Goal: Task Accomplishment & Management: Complete application form

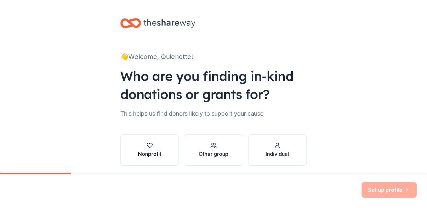
click at [144, 147] on div "button" at bounding box center [149, 145] width 23 height 6
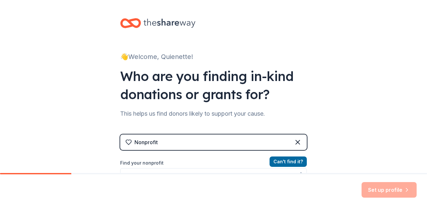
click at [371, 187] on div "Set up profile" at bounding box center [389, 190] width 55 height 16
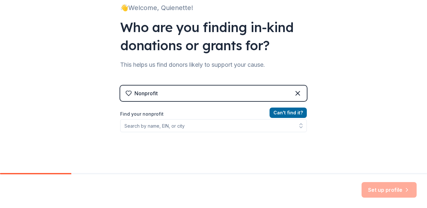
scroll to position [50, 0]
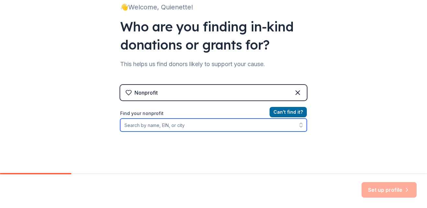
click at [150, 124] on input "Find your nonprofit" at bounding box center [213, 125] width 187 height 13
type input "international children alert"
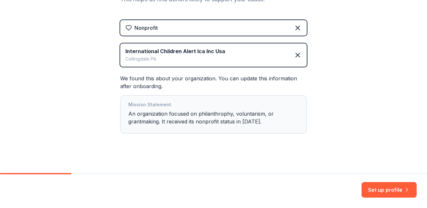
scroll to position [115, 0]
click at [382, 189] on button "Set up profile" at bounding box center [389, 190] width 55 height 16
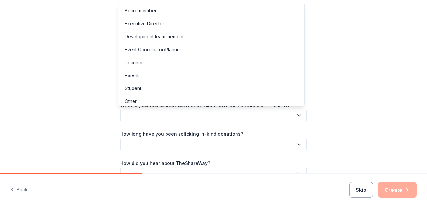
click at [203, 114] on button "button" at bounding box center [213, 116] width 187 height 14
click at [147, 20] on div "Executive Director" at bounding box center [145, 24] width 40 height 8
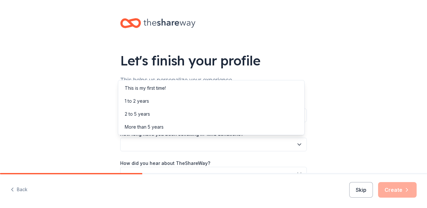
click at [147, 141] on button "button" at bounding box center [213, 145] width 187 height 14
click at [137, 123] on div "More than 5 years" at bounding box center [212, 127] width 184 height 13
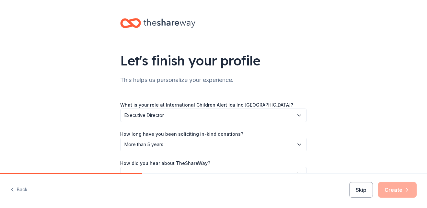
click at [174, 143] on span "More than 5 years" at bounding box center [209, 145] width 169 height 8
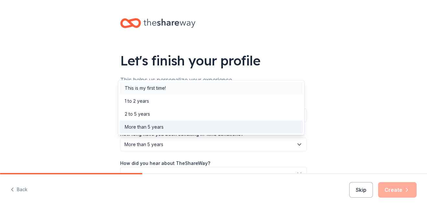
click at [133, 88] on div "This is my first time!" at bounding box center [145, 88] width 41 height 8
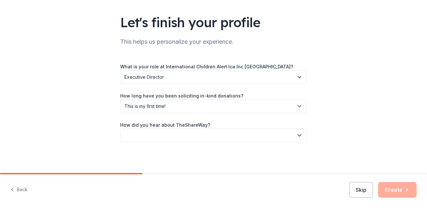
scroll to position [39, 0]
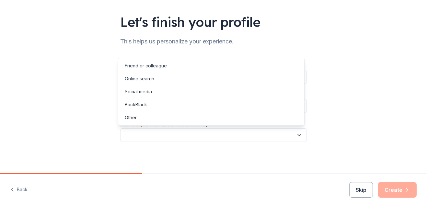
click at [153, 135] on button "button" at bounding box center [213, 135] width 187 height 14
click at [138, 77] on div "Online search" at bounding box center [140, 79] width 30 height 8
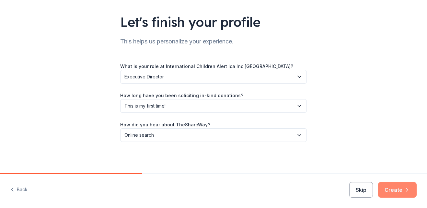
click at [389, 191] on button "Create" at bounding box center [397, 190] width 39 height 16
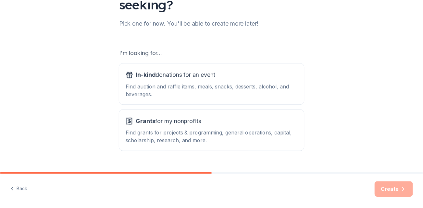
scroll to position [89, 0]
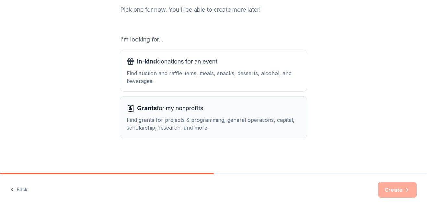
click at [181, 112] on span "Grants for my nonprofits" at bounding box center [170, 108] width 66 height 10
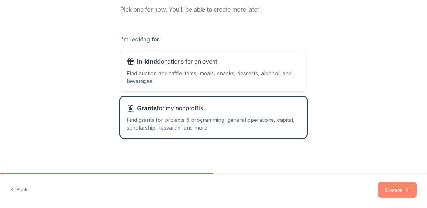
click at [390, 188] on button "Create" at bounding box center [397, 190] width 39 height 16
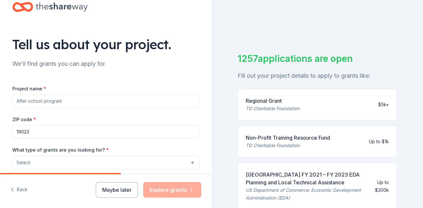
scroll to position [17, 0]
click at [66, 102] on input "Project name *" at bounding box center [105, 100] width 187 height 13
click at [62, 103] on input "Project name *" at bounding box center [105, 100] width 187 height 13
type input "U"
type input "Lets care for underprivileged children"
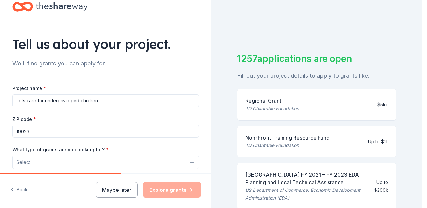
click at [40, 156] on button "Select" at bounding box center [105, 163] width 187 height 14
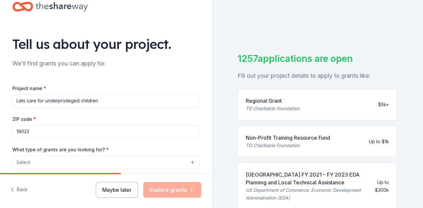
click at [37, 163] on button "Select" at bounding box center [105, 163] width 187 height 14
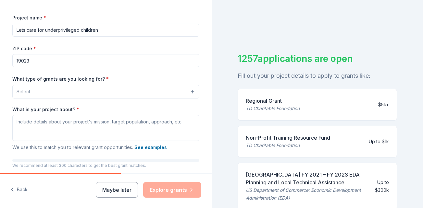
scroll to position [89, 0]
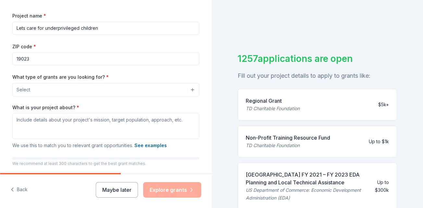
click at [201, 133] on div "Tell us about your project. We'll find grants you can apply for. Project name *…" at bounding box center [106, 66] width 208 height 310
click at [29, 84] on button "Select" at bounding box center [107, 90] width 187 height 14
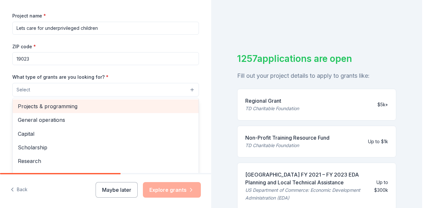
click at [35, 108] on span "Projects & programming" at bounding box center [106, 106] width 176 height 8
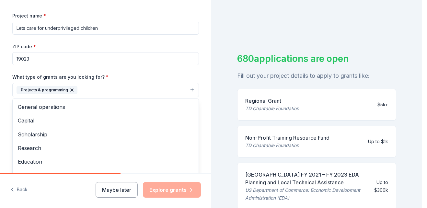
click at [219, 125] on div "Tell us about your project. We'll find grants you can apply for. Project name *…" at bounding box center [211, 104] width 423 height 208
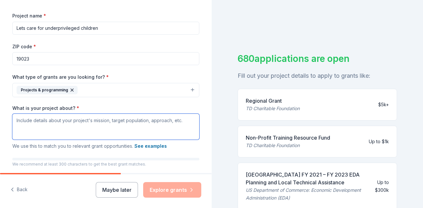
click at [50, 130] on textarea "What is your project about? *" at bounding box center [105, 127] width 187 height 26
click at [25, 123] on textarea "What is your project about? *" at bounding box center [105, 127] width 187 height 26
paste textarea "International Children’s Alert Inc. (ICA) respectfully submits this grant propo…"
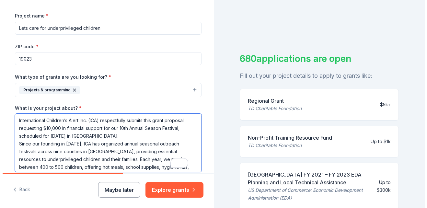
scroll to position [37, 0]
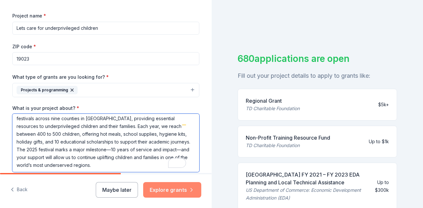
type textarea "International Children’s Alert Inc. (ICA) respectfully submits this grant propo…"
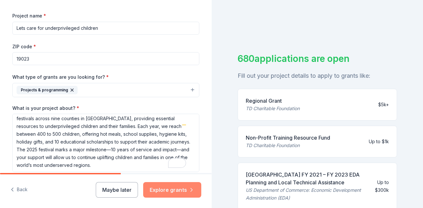
click at [157, 188] on button "Explore grants" at bounding box center [172, 190] width 58 height 16
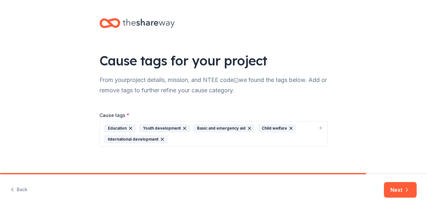
click at [259, 131] on div "Child welfare" at bounding box center [277, 128] width 39 height 8
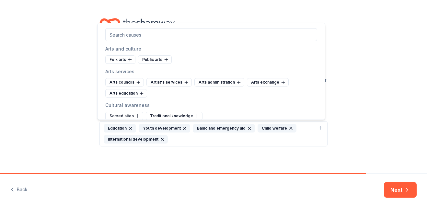
click at [399, 107] on div "Cause tags for your project From your project details, mission, and NTEE code w…" at bounding box center [213, 89] width 427 height 178
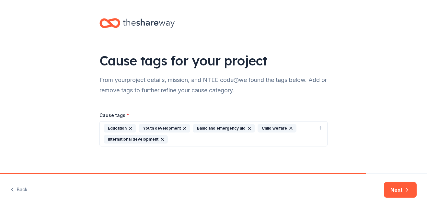
click at [258, 127] on div "Child welfare" at bounding box center [277, 128] width 39 height 8
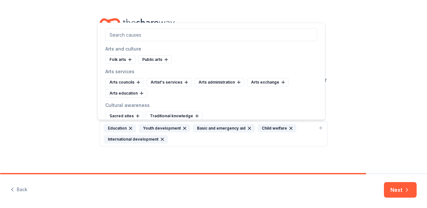
click at [258, 125] on div "Child welfare" at bounding box center [277, 128] width 39 height 8
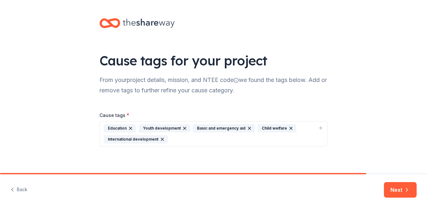
scroll to position [5, 0]
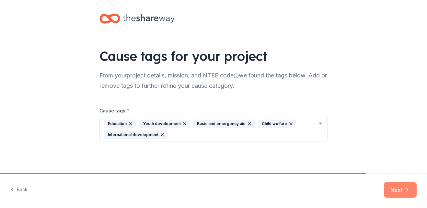
click at [404, 189] on button "Next" at bounding box center [400, 190] width 33 height 16
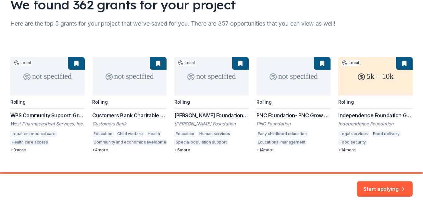
scroll to position [60, 0]
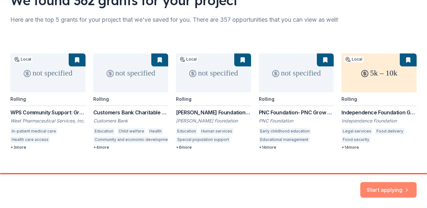
click at [380, 184] on button "Start applying" at bounding box center [389, 186] width 56 height 16
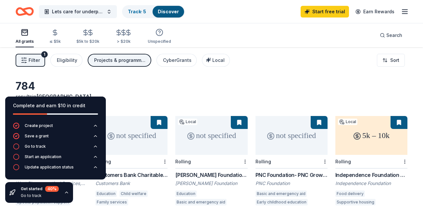
click at [148, 85] on div "784 results in Collingdale, PA" at bounding box center [211, 94] width 391 height 29
click at [33, 125] on div "Create project" at bounding box center [39, 125] width 28 height 5
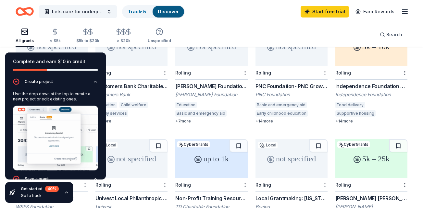
scroll to position [93, 0]
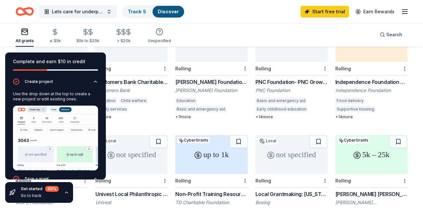
click at [346, 141] on div "5k – 25k" at bounding box center [371, 154] width 72 height 39
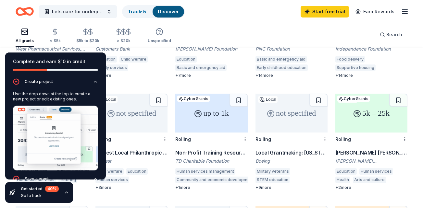
scroll to position [135, 0]
click at [293, 119] on div "not specified" at bounding box center [291, 112] width 72 height 39
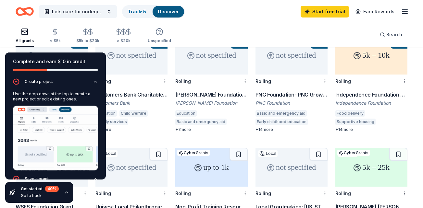
scroll to position [0, 0]
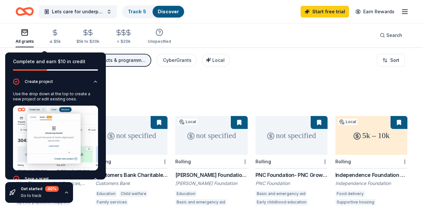
drag, startPoint x: 198, startPoint y: 144, endPoint x: 179, endPoint y: 130, distance: 23.5
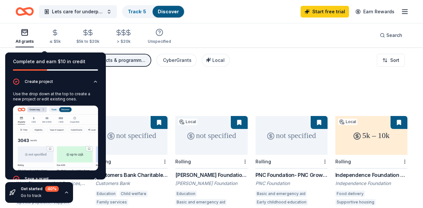
click at [179, 130] on div "not specified" at bounding box center [211, 135] width 72 height 39
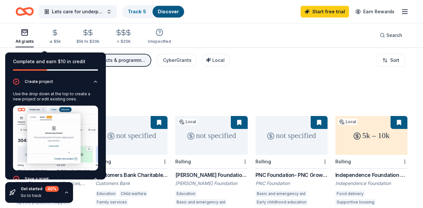
click at [359, 133] on circle at bounding box center [356, 136] width 6 height 6
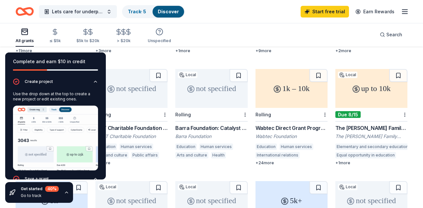
scroll to position [271, 0]
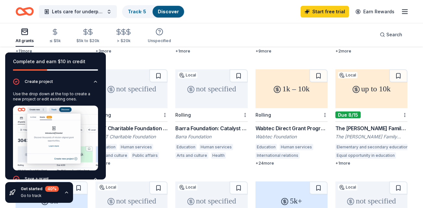
click at [368, 98] on div "up to 10k" at bounding box center [371, 88] width 72 height 39
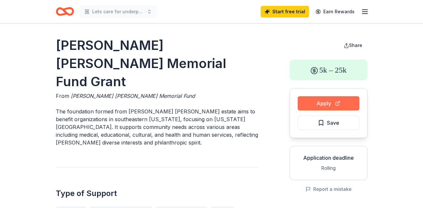
click at [308, 100] on button "Apply" at bounding box center [328, 103] width 62 height 14
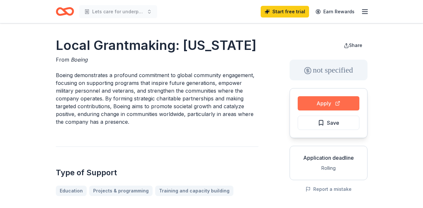
click at [335, 103] on button "Apply" at bounding box center [328, 103] width 62 height 14
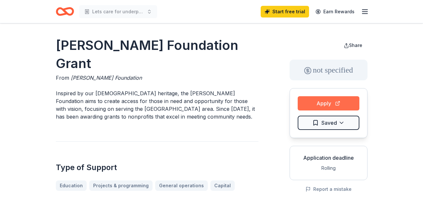
click at [314, 107] on button "Apply" at bounding box center [328, 103] width 62 height 14
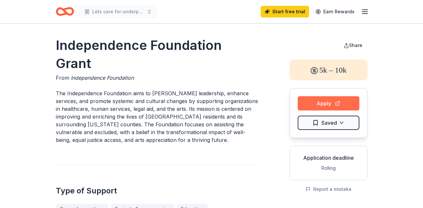
click at [340, 103] on button "Apply" at bounding box center [328, 103] width 62 height 14
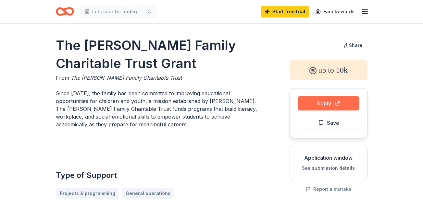
click at [324, 106] on button "Apply" at bounding box center [328, 103] width 62 height 14
